Goal: Information Seeking & Learning: Learn about a topic

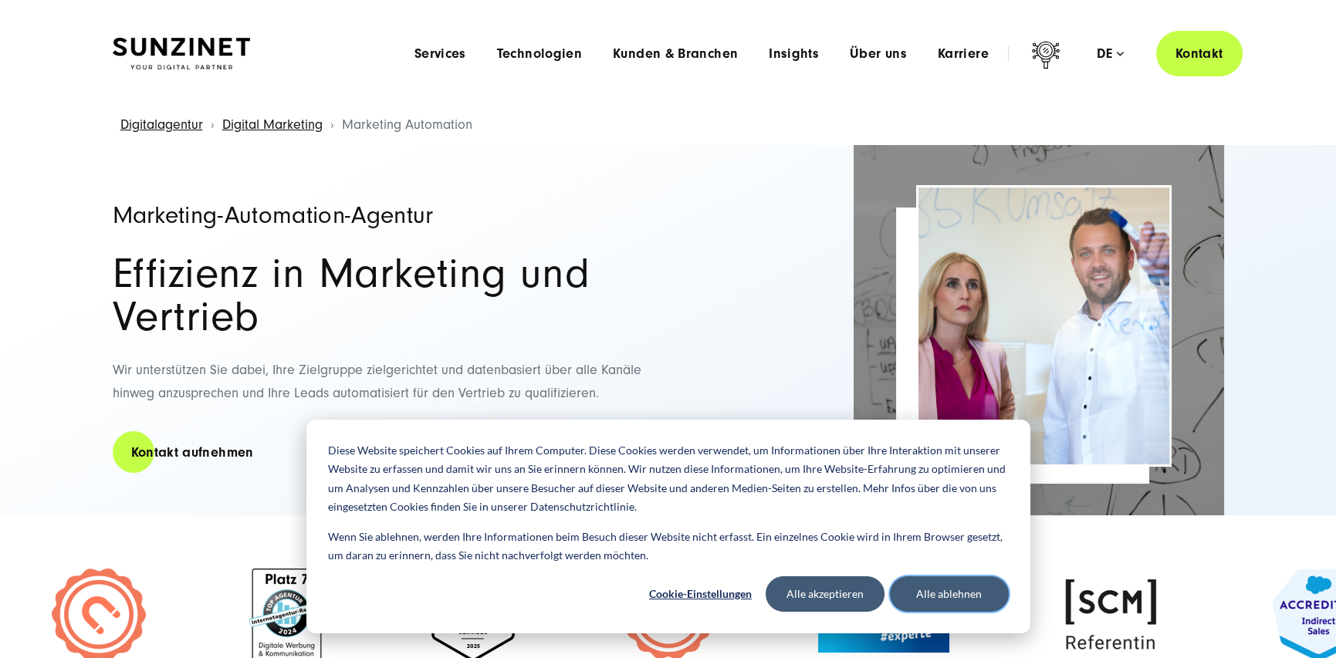
click at [918, 590] on button "Alle ablehnen" at bounding box center [949, 593] width 119 height 35
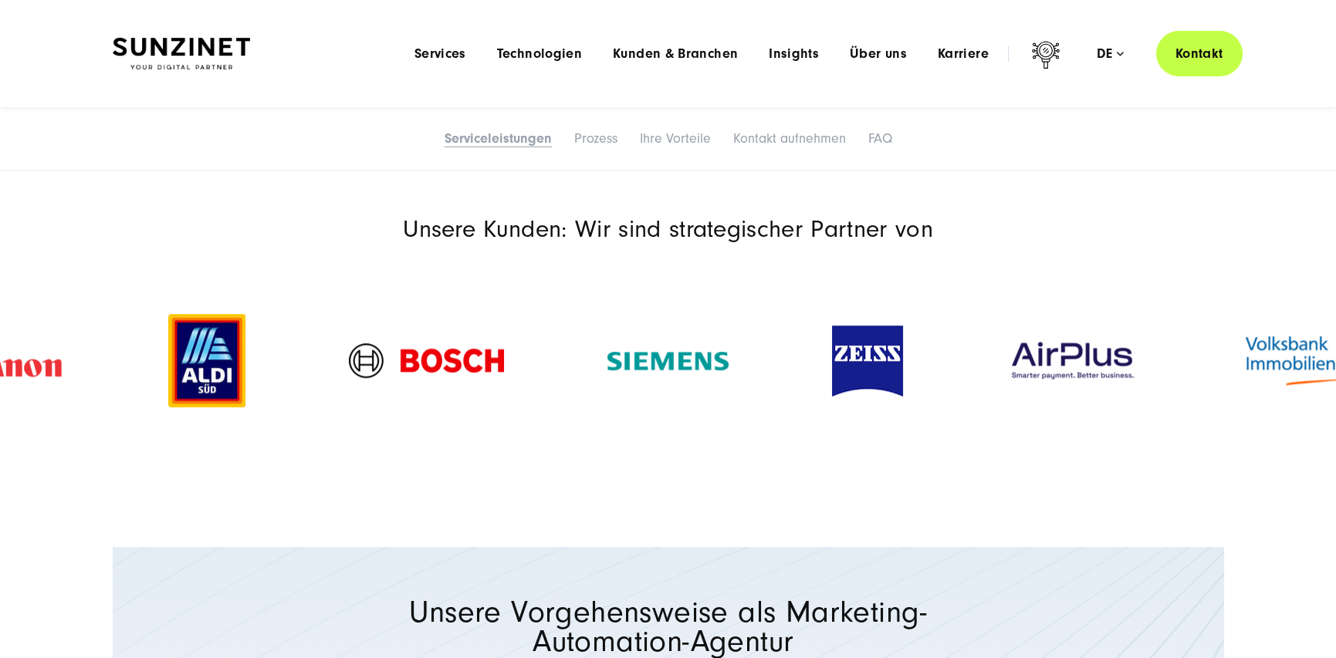
scroll to position [1698, 0]
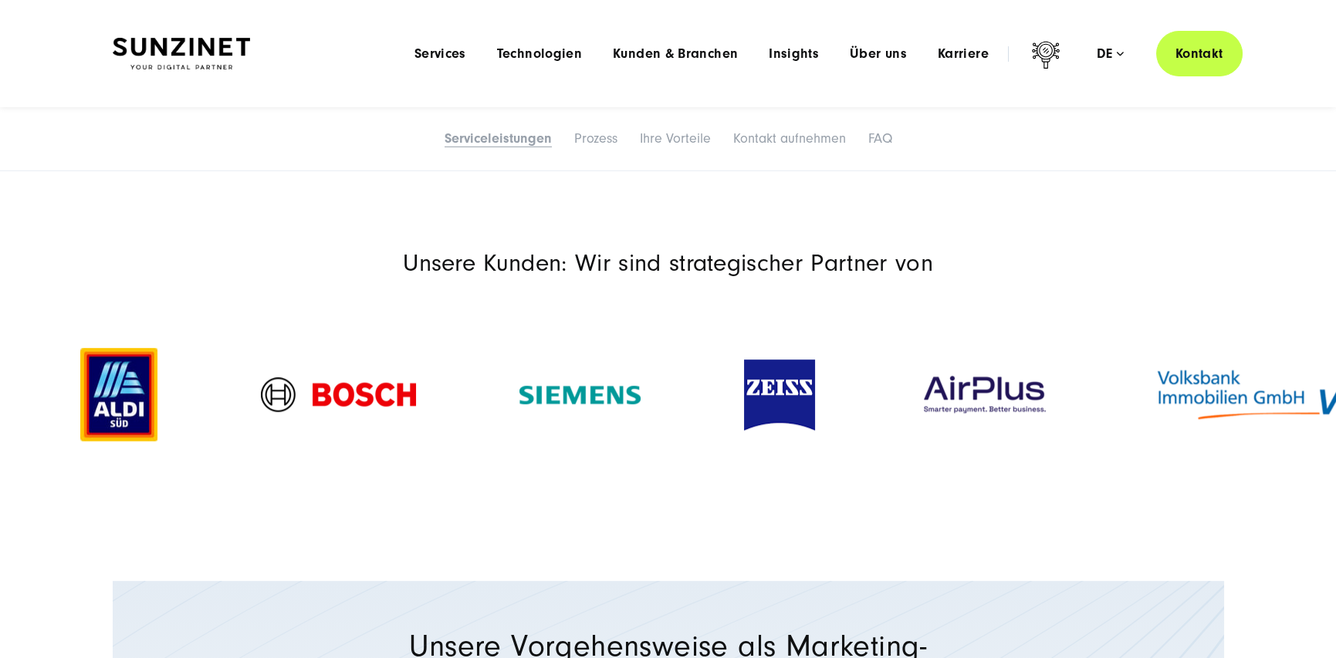
drag, startPoint x: 467, startPoint y: 387, endPoint x: 343, endPoint y: 389, distance: 124.3
click at [343, 389] on img at bounding box center [338, 394] width 155 height 35
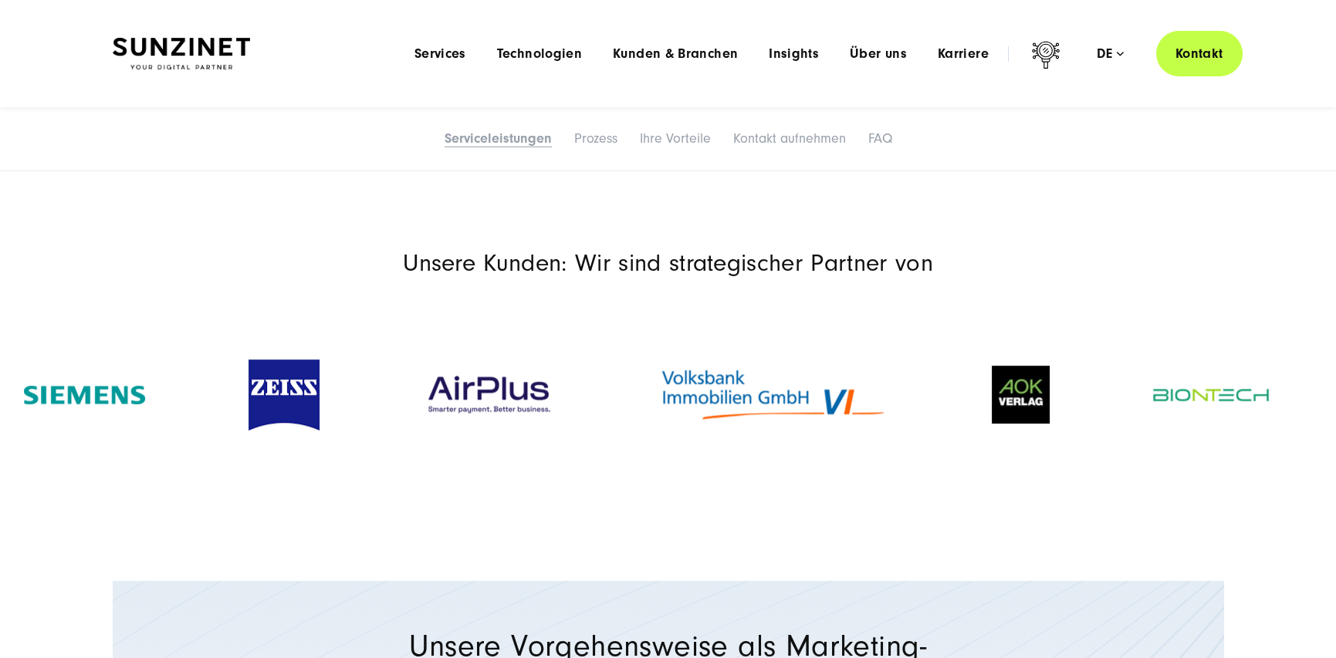
drag, startPoint x: 1069, startPoint y: 395, endPoint x: 505, endPoint y: 387, distance: 563.4
click at [513, 387] on img at bounding box center [488, 395] width 131 height 44
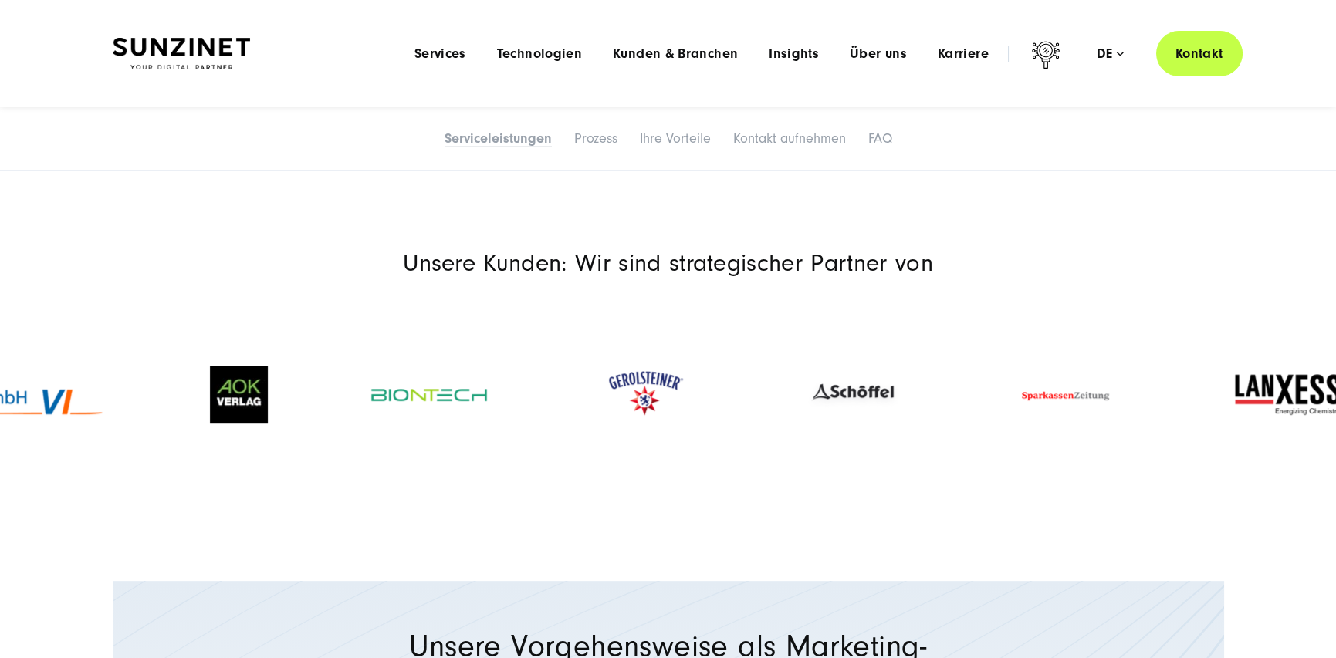
drag, startPoint x: 1151, startPoint y: 388, endPoint x: 0, endPoint y: 347, distance: 1152.2
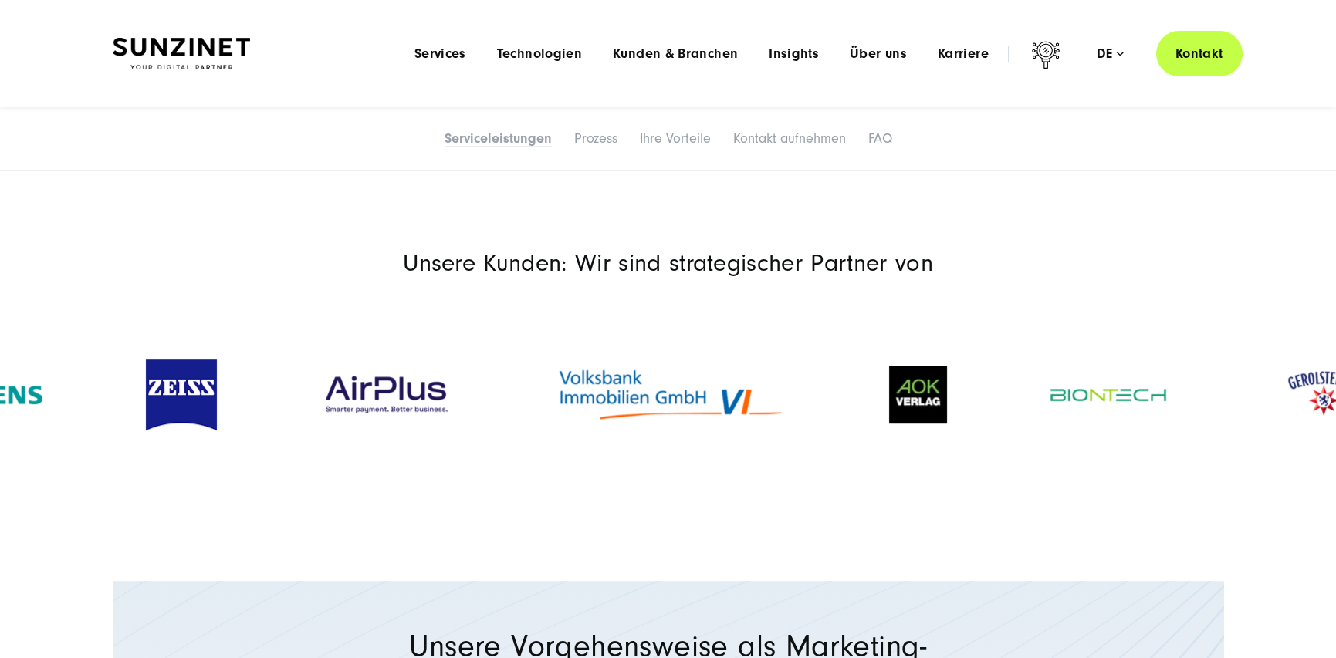
drag, startPoint x: 1305, startPoint y: 387, endPoint x: 1135, endPoint y: 397, distance: 170.1
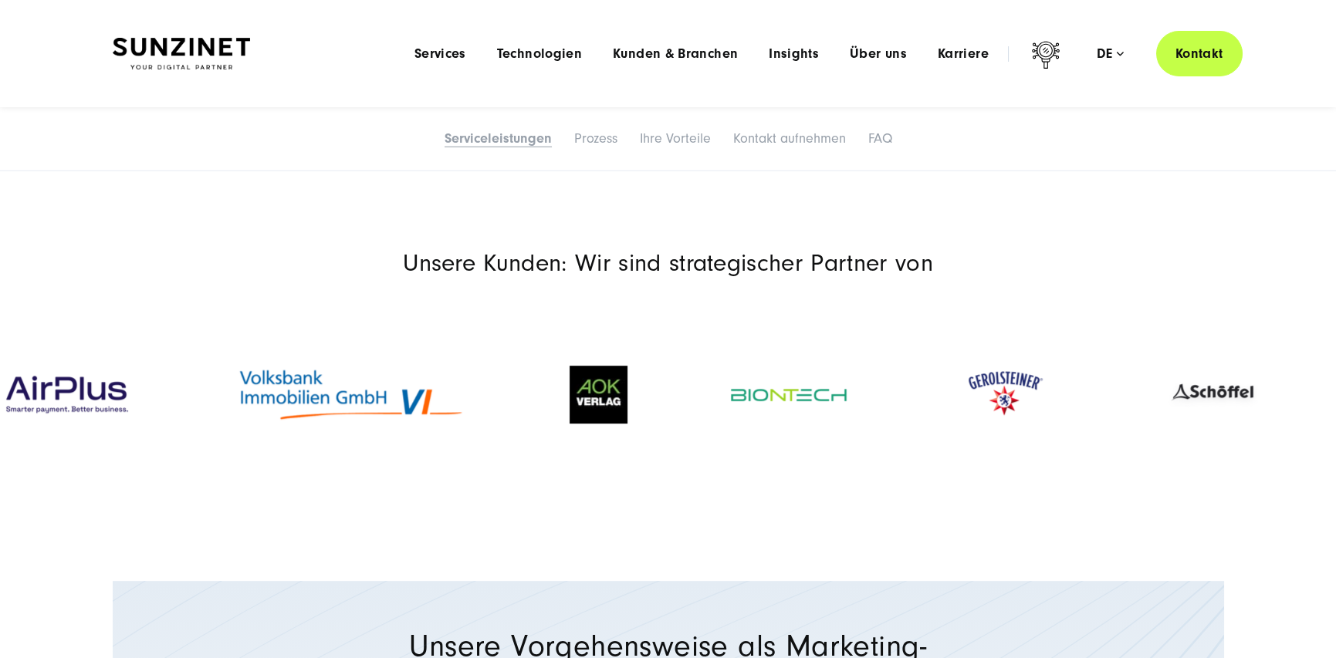
drag, startPoint x: 1135, startPoint y: 396, endPoint x: 762, endPoint y: 404, distance: 373.6
click at [764, 404] on div at bounding box center [788, 395] width 219 height 43
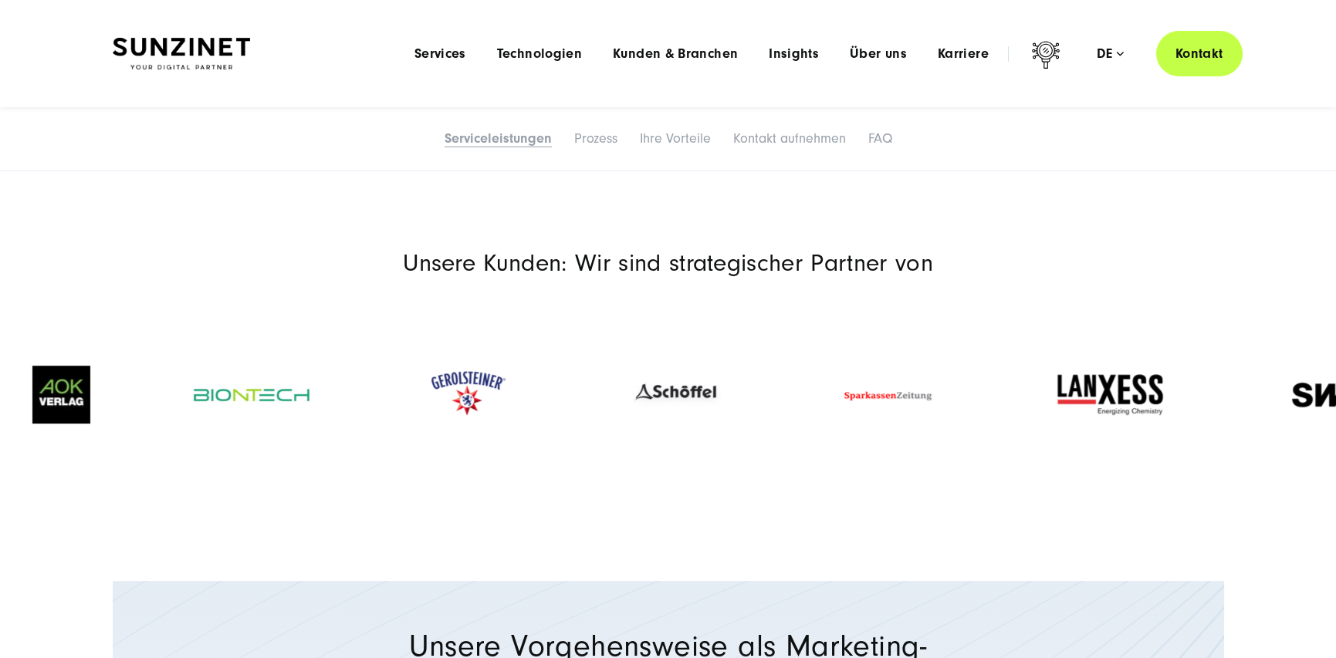
drag, startPoint x: 1090, startPoint y: 386, endPoint x: 407, endPoint y: 384, distance: 683.0
click at [413, 384] on img at bounding box center [467, 394] width 109 height 69
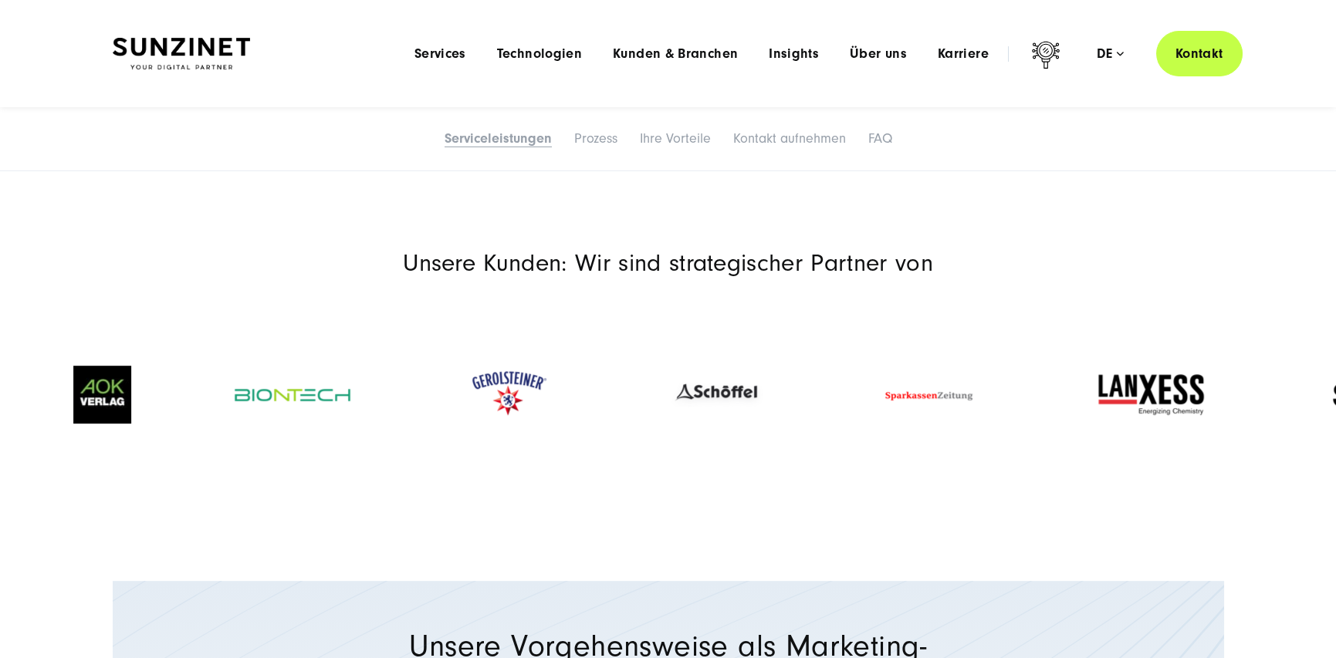
drag, startPoint x: 1099, startPoint y: 388, endPoint x: 723, endPoint y: 411, distance: 376.5
click at [723, 411] on img at bounding box center [716, 394] width 100 height 35
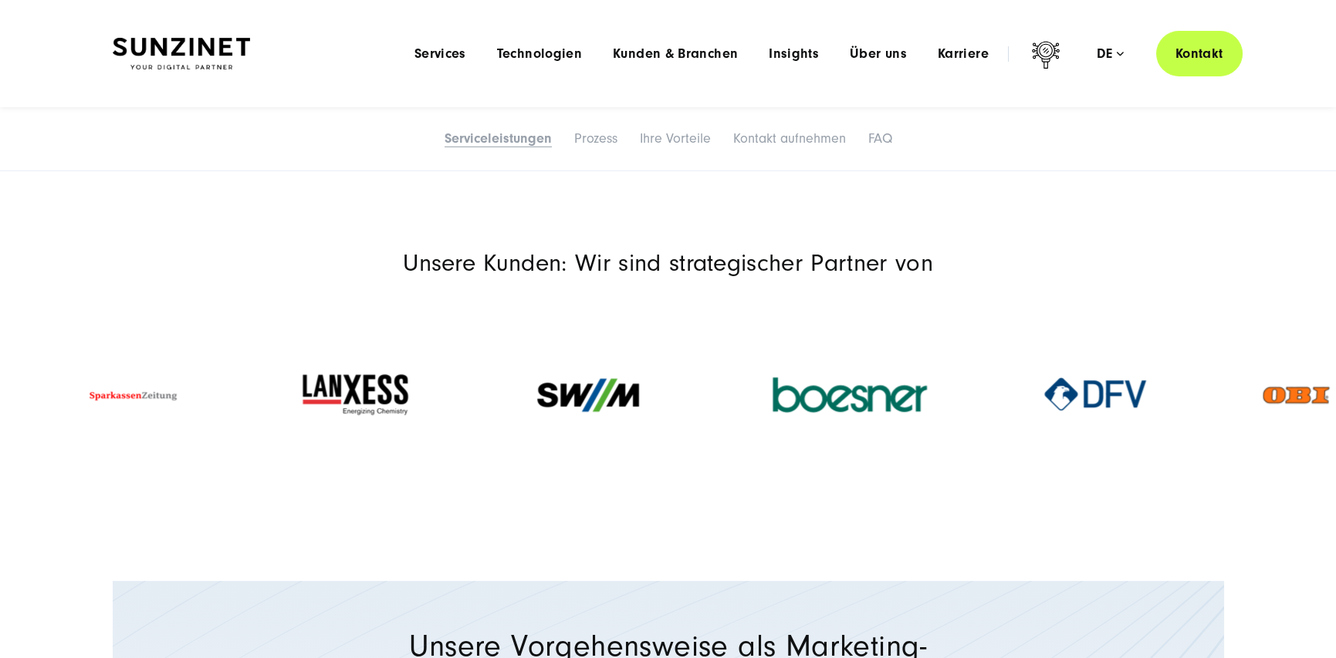
drag, startPoint x: 1124, startPoint y: 387, endPoint x: 169, endPoint y: 380, distance: 955.4
click at [169, 380] on img at bounding box center [134, 395] width 123 height 77
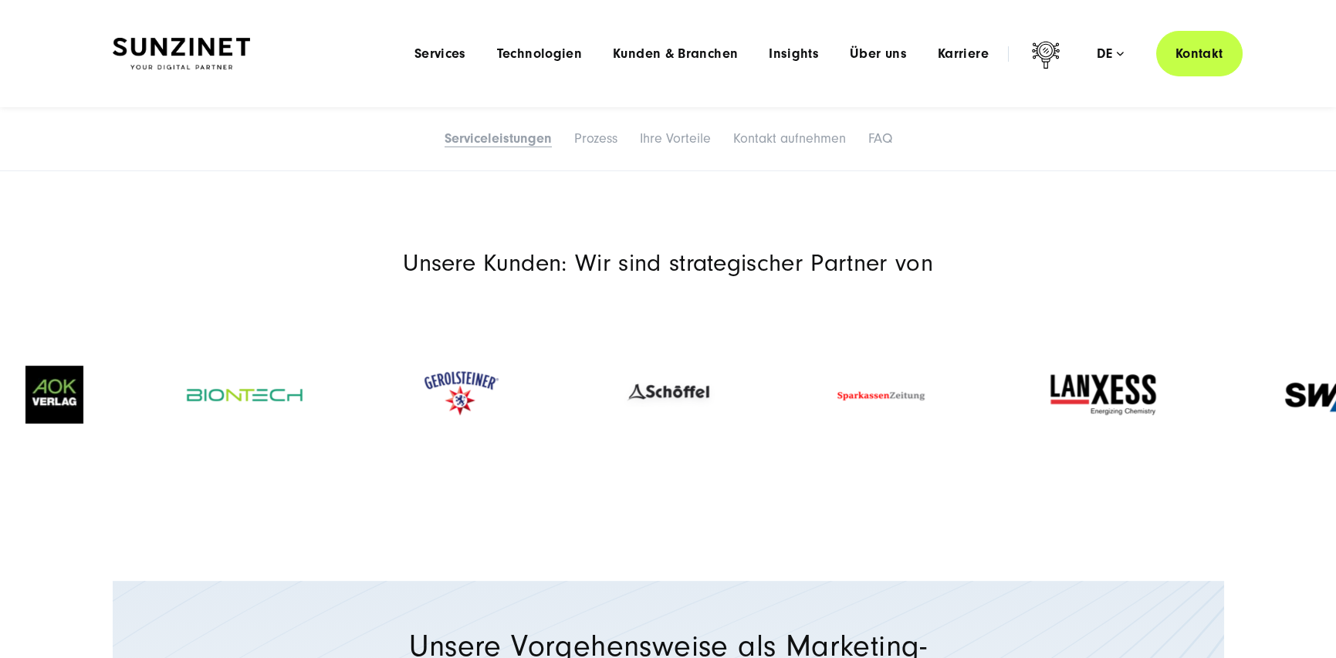
drag, startPoint x: 1309, startPoint y: 394, endPoint x: 1462, endPoint y: 353, distance: 158.9
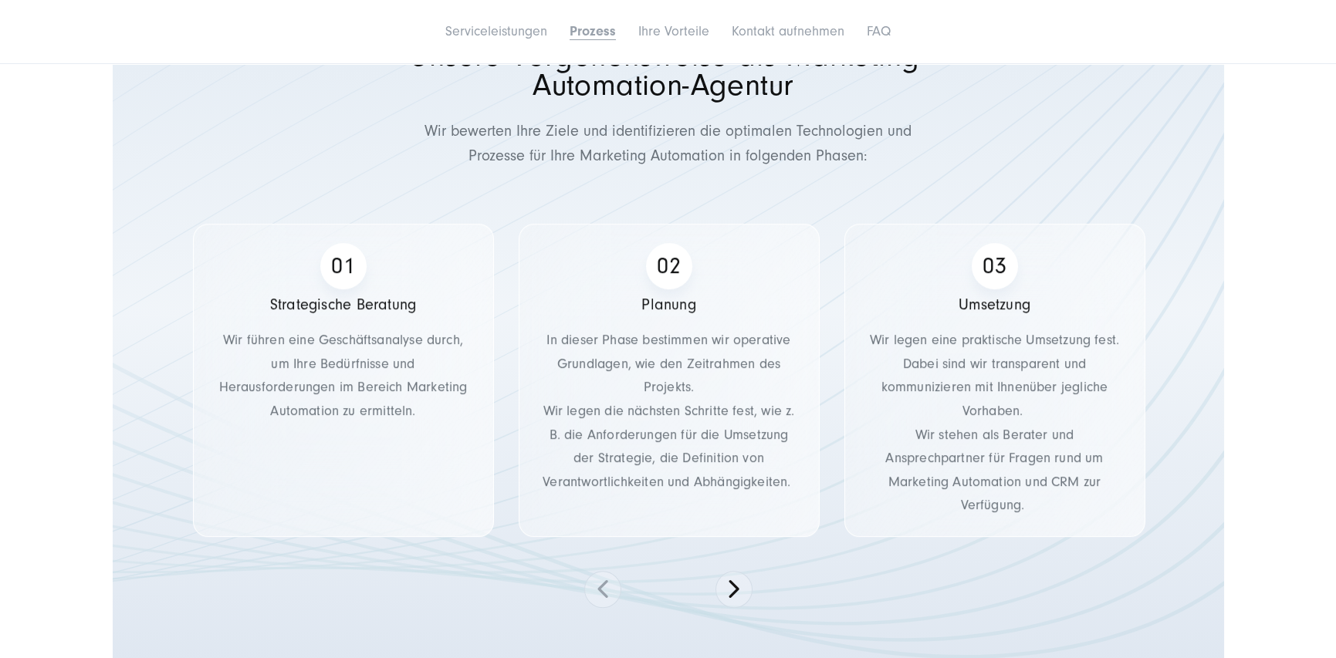
scroll to position [2315, 0]
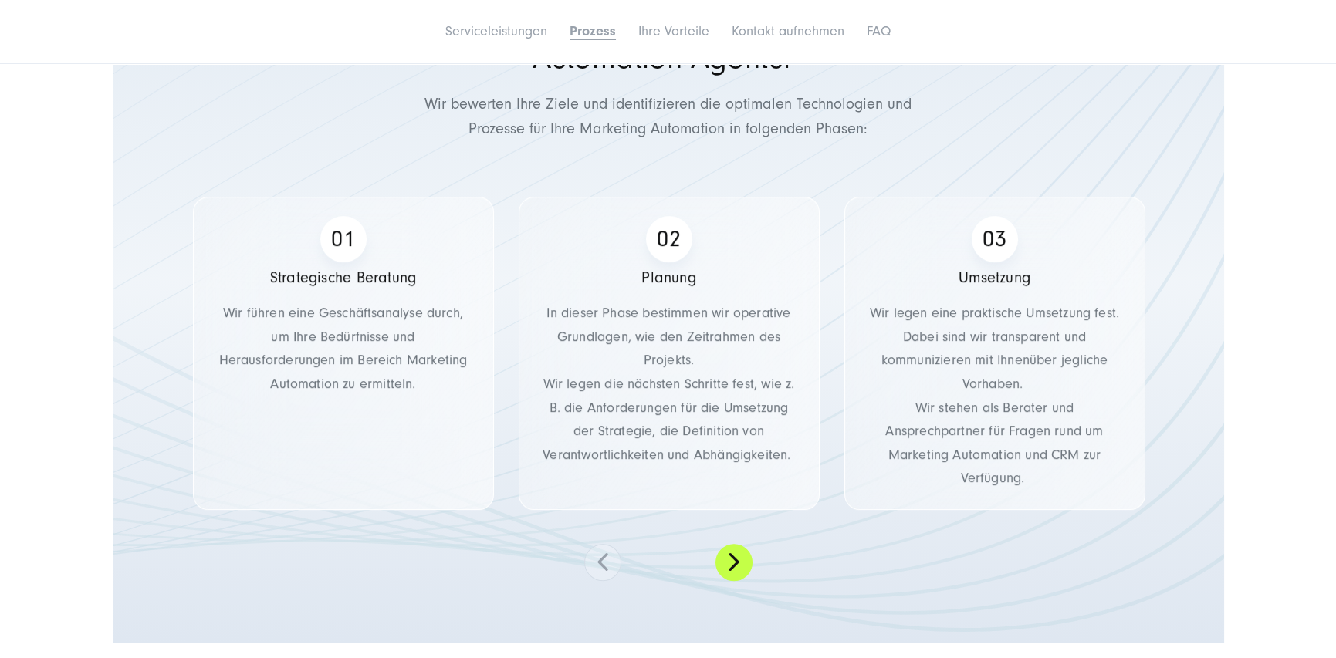
click at [736, 565] on button at bounding box center [733, 562] width 37 height 37
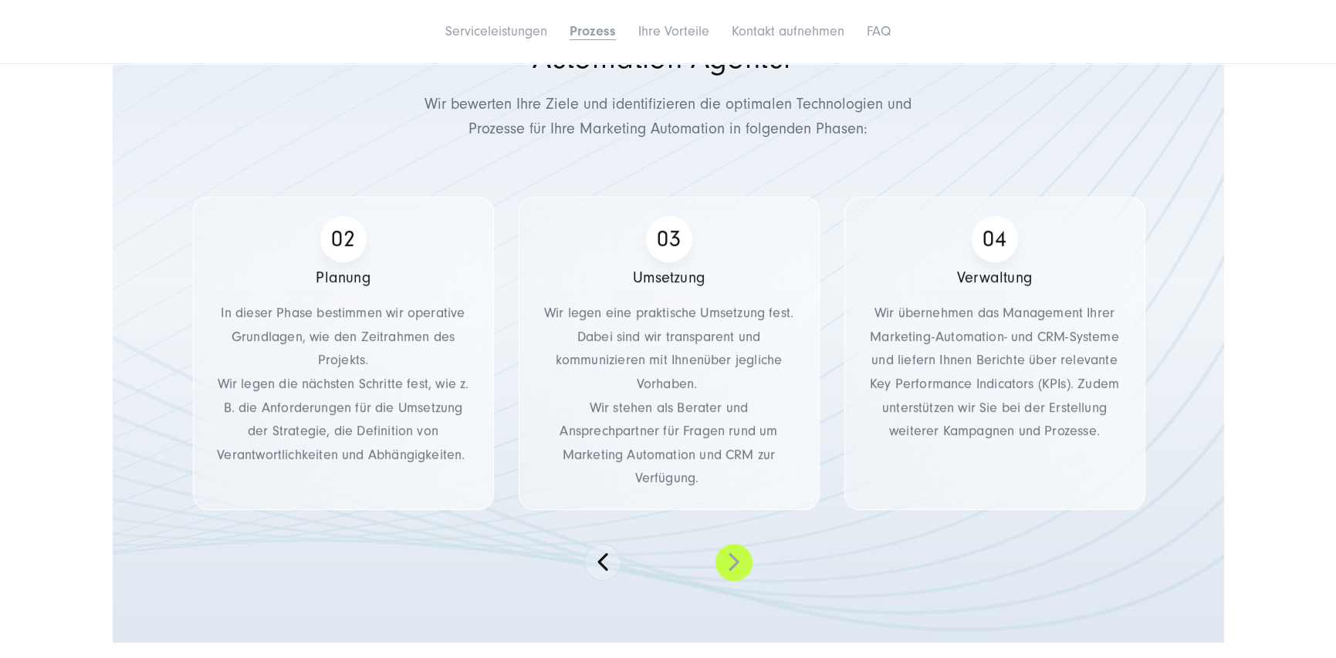
click at [736, 565] on button at bounding box center [733, 562] width 37 height 37
